Goal: Task Accomplishment & Management: Manage account settings

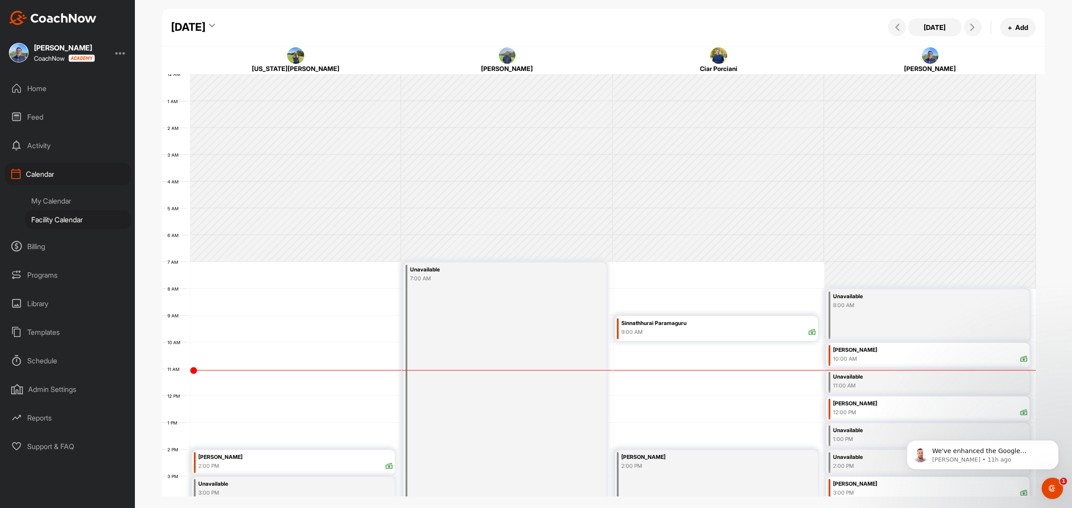
scroll to position [155, 0]
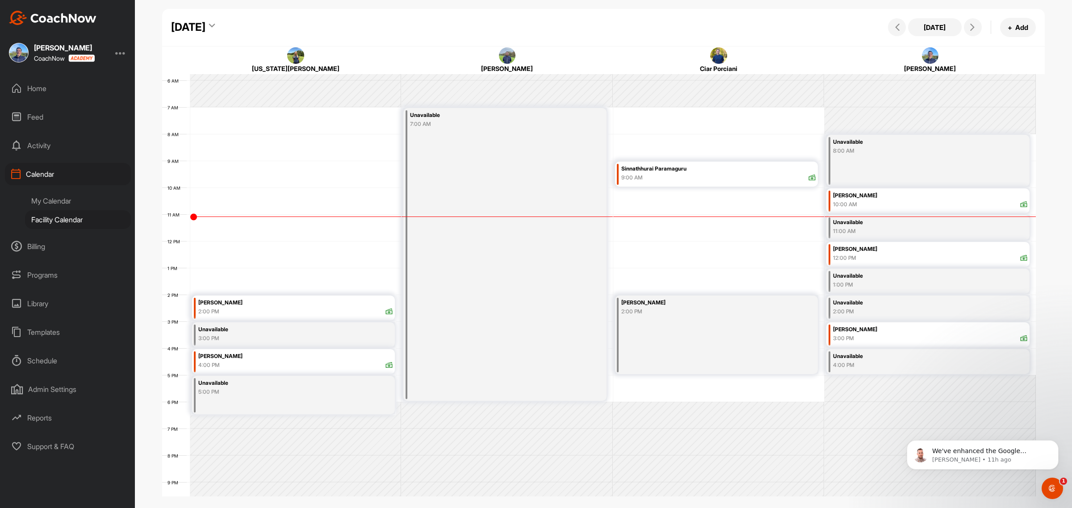
click at [875, 282] on div "1:00 PM" at bounding box center [912, 285] width 159 height 8
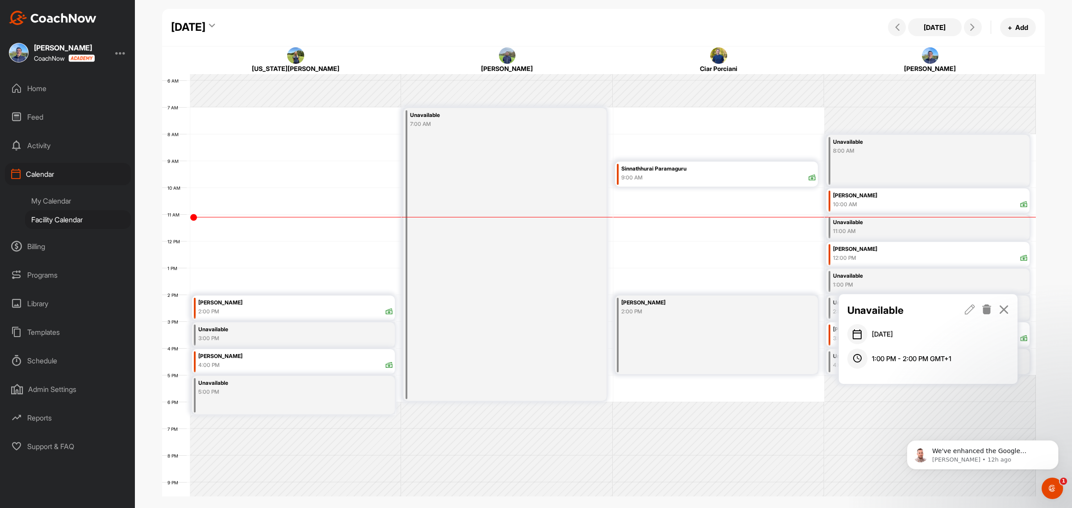
click at [985, 309] on icon at bounding box center [987, 310] width 10 height 10
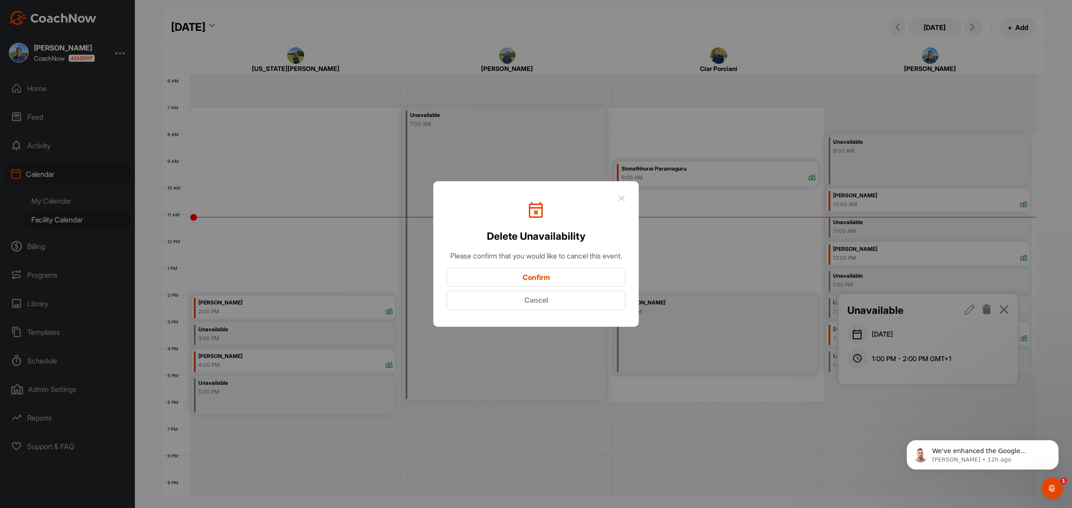
click at [575, 278] on button "Confirm" at bounding box center [536, 277] width 179 height 19
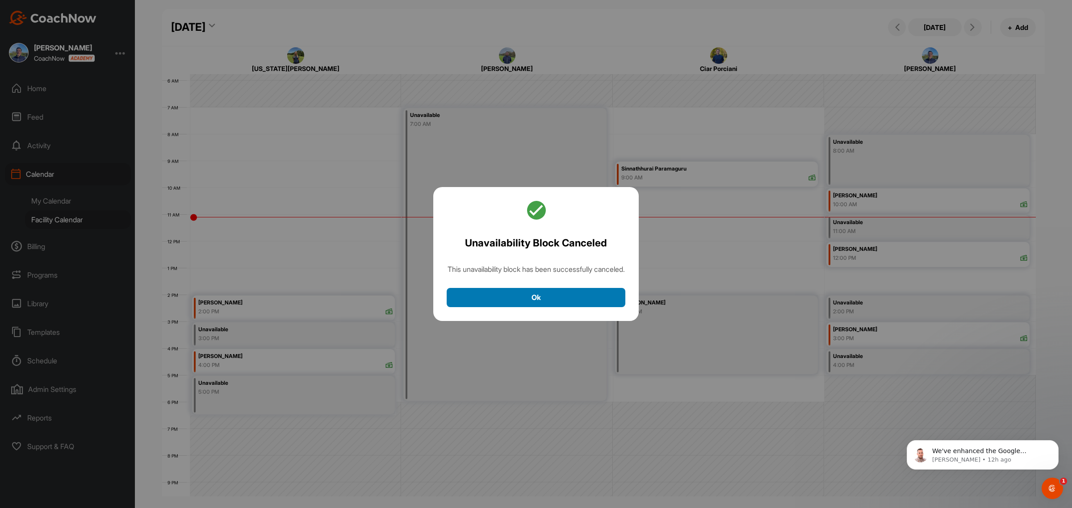
click at [561, 304] on button "Ok" at bounding box center [536, 297] width 179 height 19
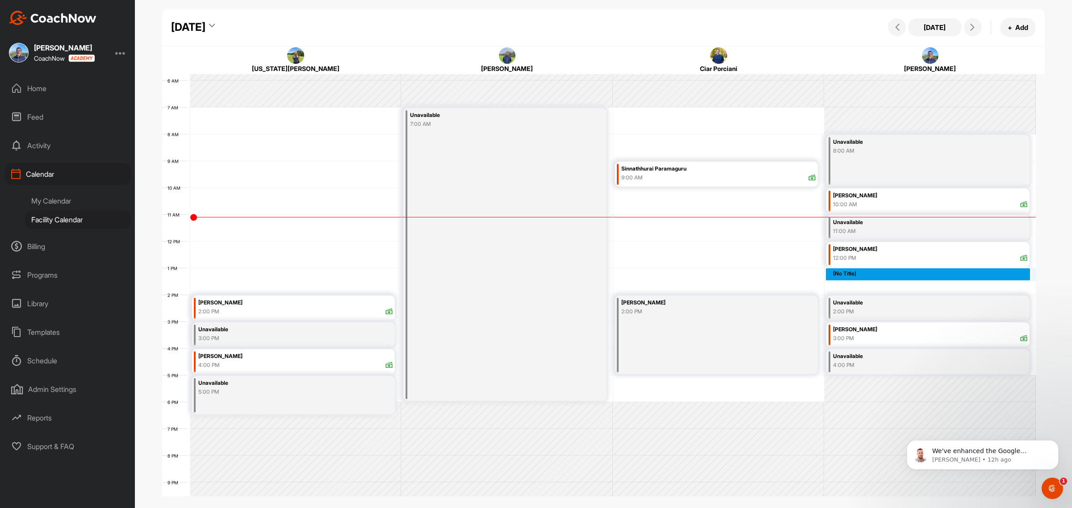
drag, startPoint x: 852, startPoint y: 274, endPoint x: 851, endPoint y: 286, distance: 12.5
click at [851, 286] on div "12 AM 1 AM 2 AM 3 AM 4 AM 5 AM 6 AM 7 AM 8 AM 9 AM 10 AM 11 AM 12 PM 1 PM 2 PM …" at bounding box center [599, 241] width 874 height 643
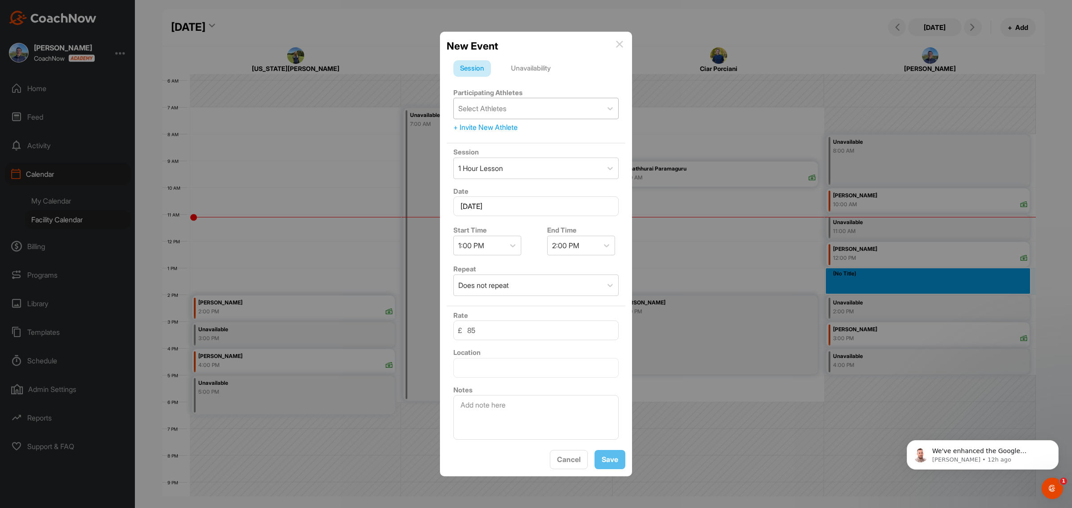
drag, startPoint x: 501, startPoint y: 100, endPoint x: 511, endPoint y: 97, distance: 9.9
click at [502, 103] on div "Select Athletes" at bounding box center [482, 108] width 48 height 11
type input "reve"
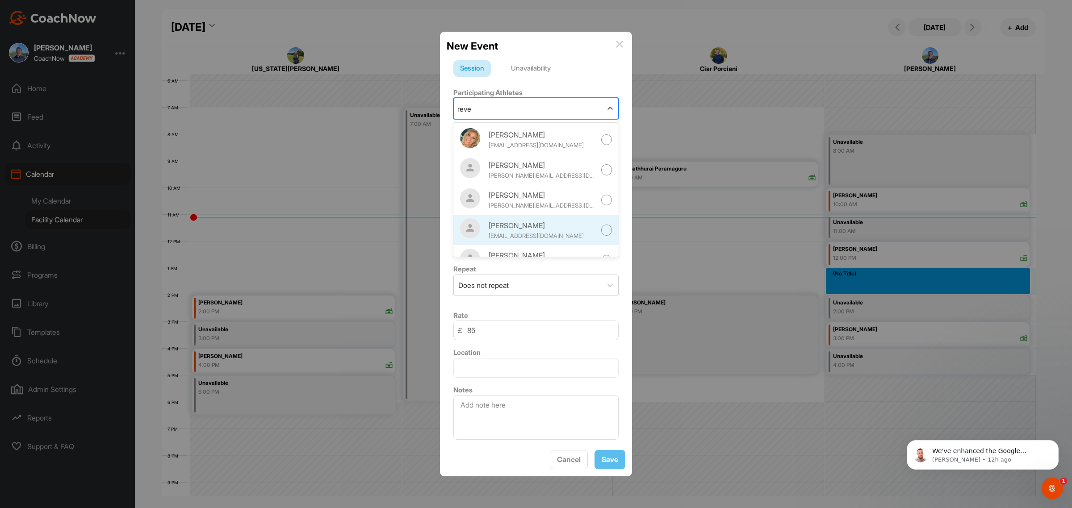
click at [514, 222] on div "[PERSON_NAME]" at bounding box center [542, 225] width 107 height 11
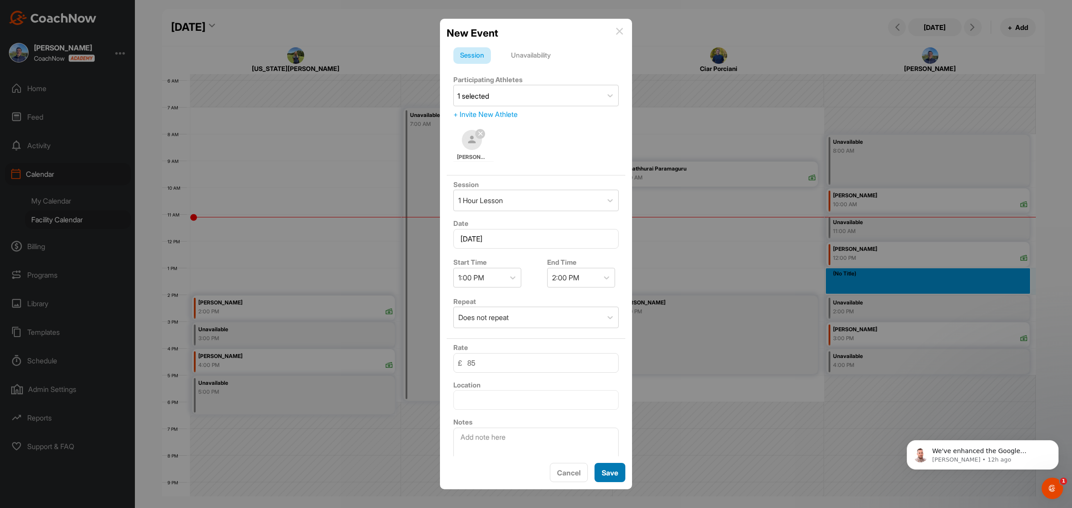
click at [606, 473] on span "Save" at bounding box center [610, 473] width 17 height 9
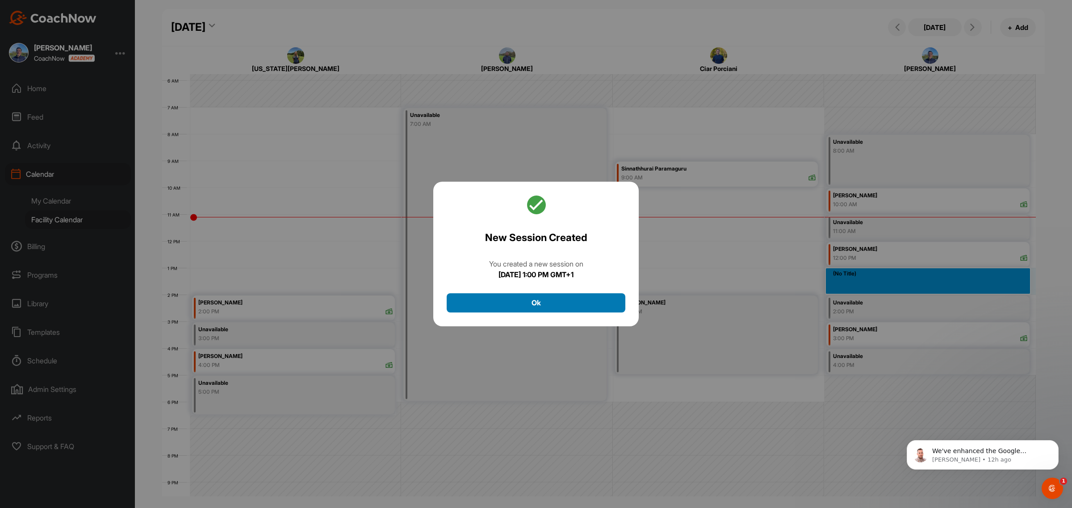
click at [540, 311] on button "Ok" at bounding box center [536, 302] width 179 height 19
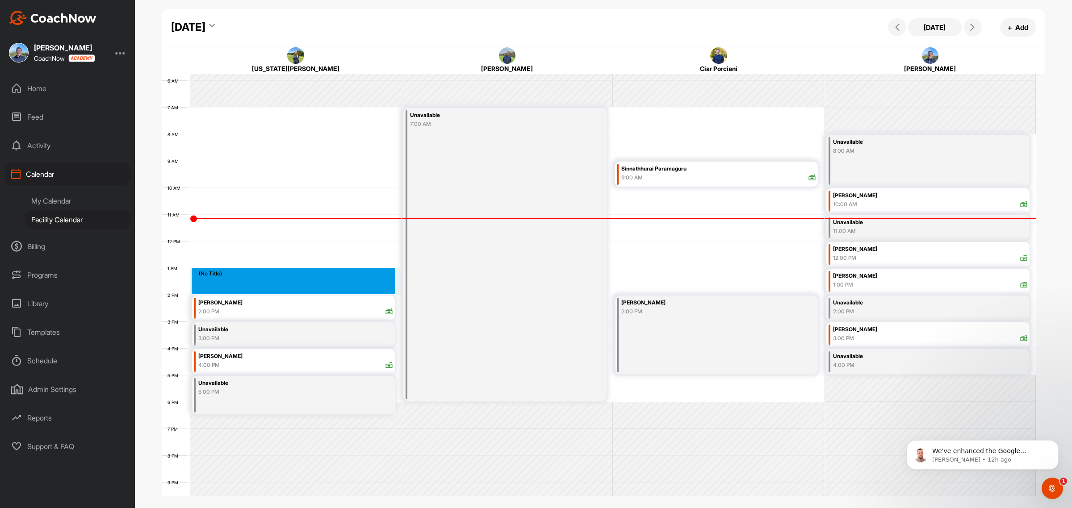
drag, startPoint x: 324, startPoint y: 273, endPoint x: 321, endPoint y: 287, distance: 14.6
click at [321, 287] on div "12 AM 1 AM 2 AM 3 AM 4 AM 5 AM 6 AM 7 AM 8 AM 9 AM 10 AM 11 AM 12 PM 1 PM 2 PM …" at bounding box center [599, 241] width 874 height 643
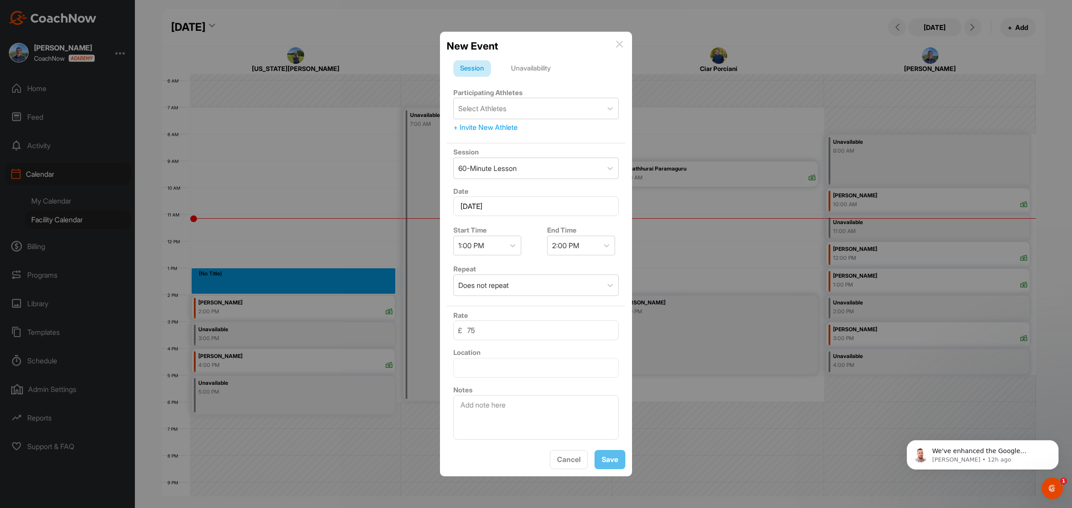
click at [544, 66] on div "Unavailability" at bounding box center [530, 68] width 53 height 17
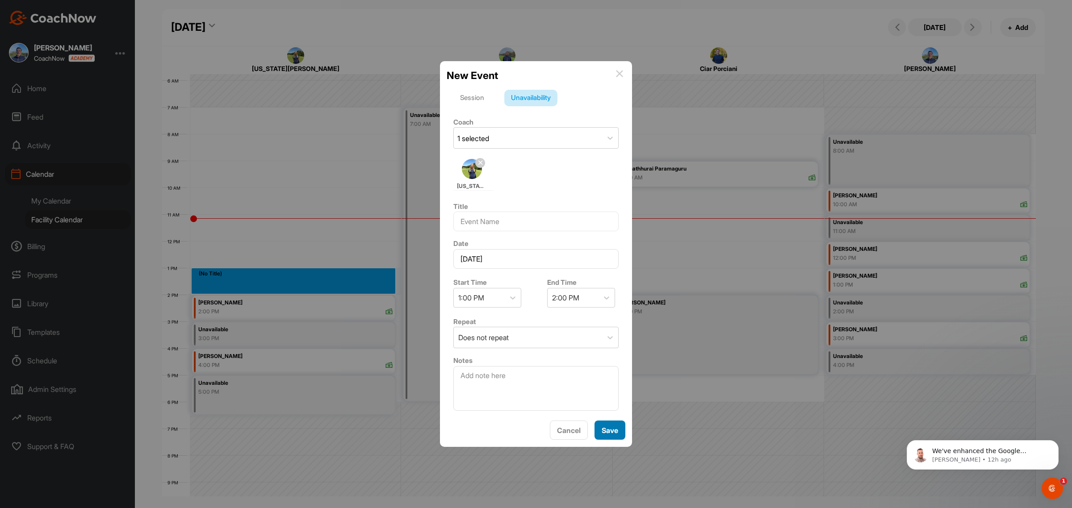
click at [612, 434] on span "Save" at bounding box center [610, 430] width 17 height 9
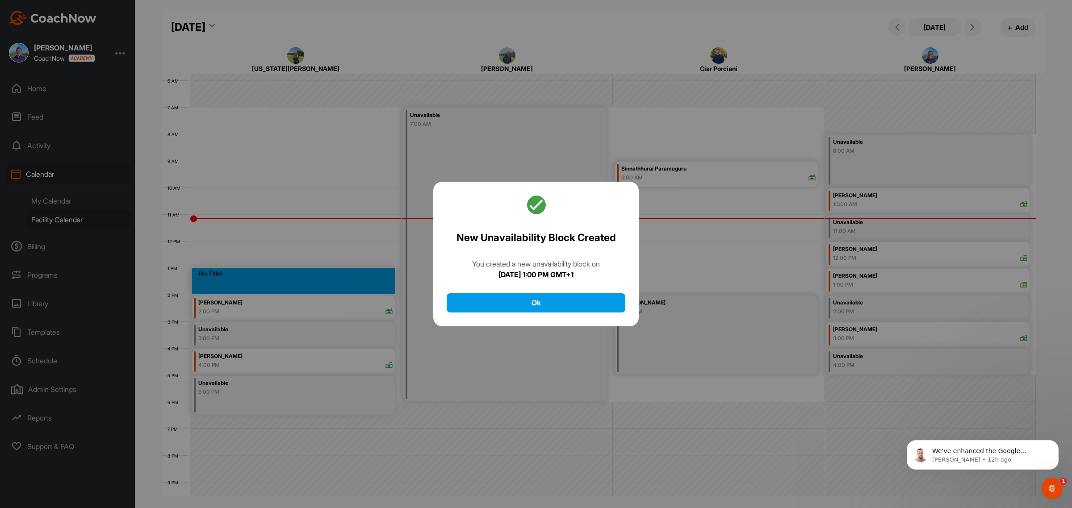
click at [562, 287] on div "New Unavailability Block Created You created a new unavailability block [DATE][…" at bounding box center [535, 254] width 205 height 145
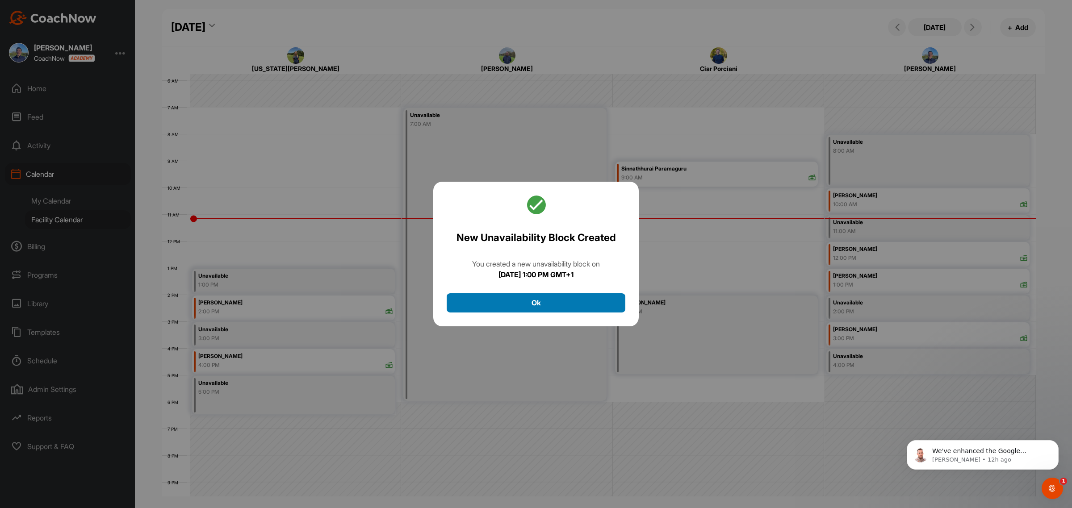
click at [556, 295] on button "Ok" at bounding box center [536, 302] width 179 height 19
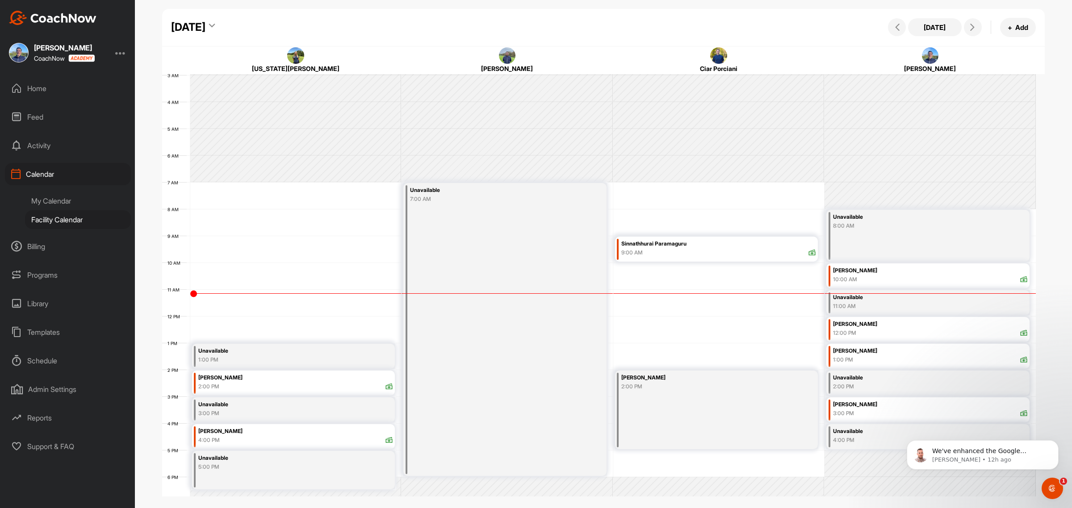
scroll to position [0, 0]
